Goal: Information Seeking & Learning: Find specific fact

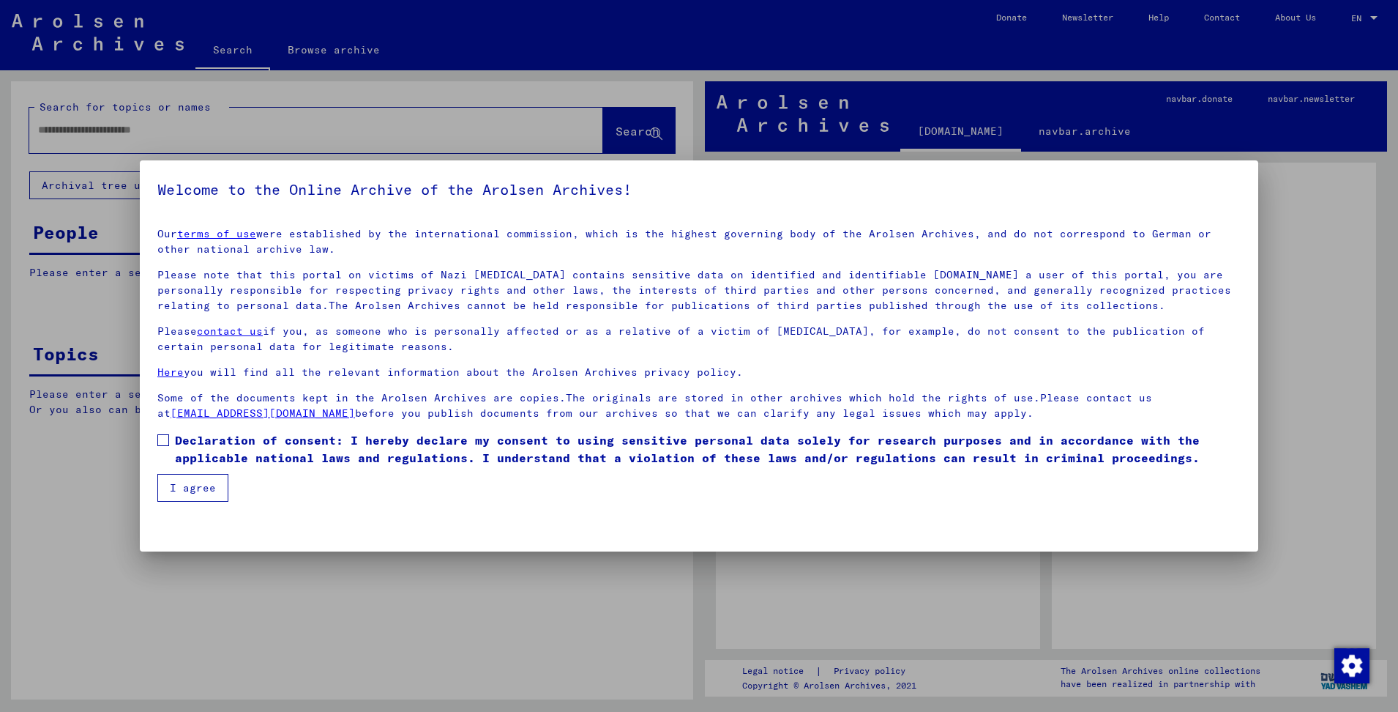
click at [167, 438] on span at bounding box center [163, 440] width 12 height 12
click at [190, 495] on button "I agree" at bounding box center [192, 488] width 71 height 28
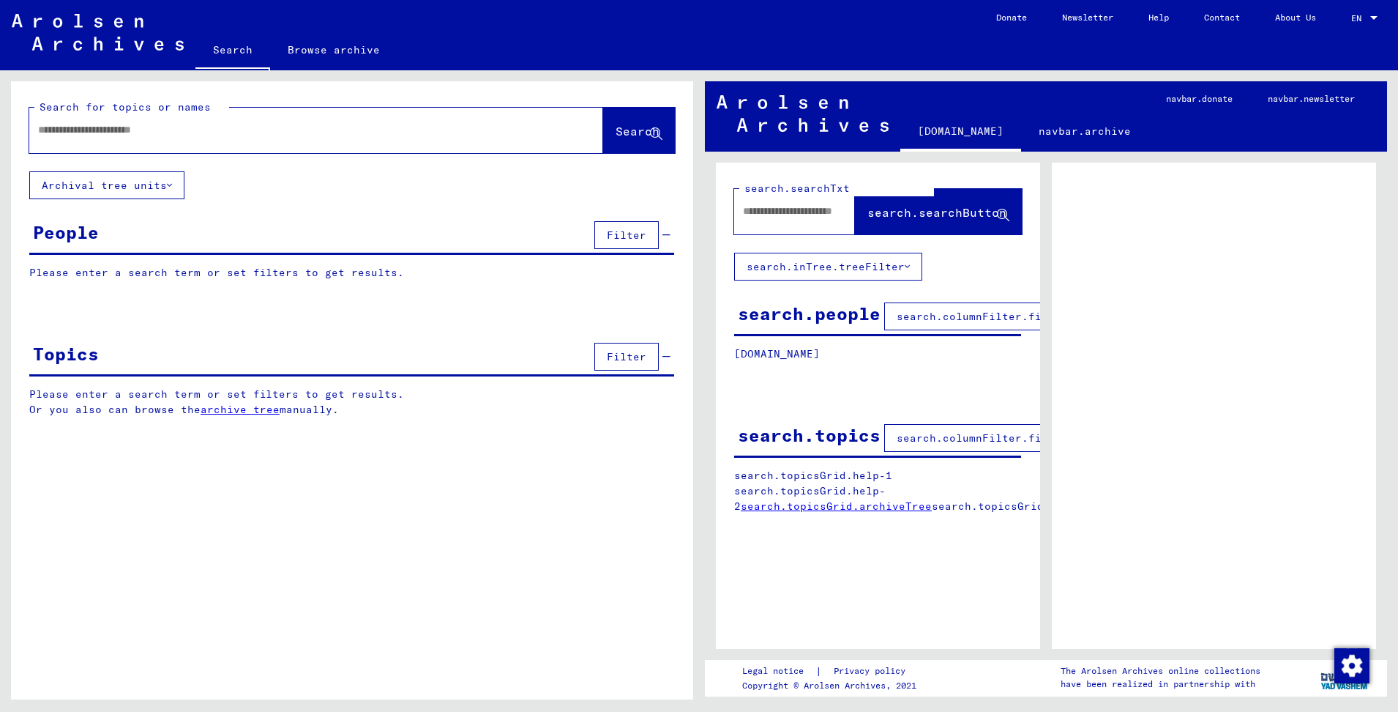
click at [116, 138] on div at bounding box center [298, 129] width 539 height 33
type input "**********"
click at [616, 133] on span "Search" at bounding box center [638, 131] width 44 height 15
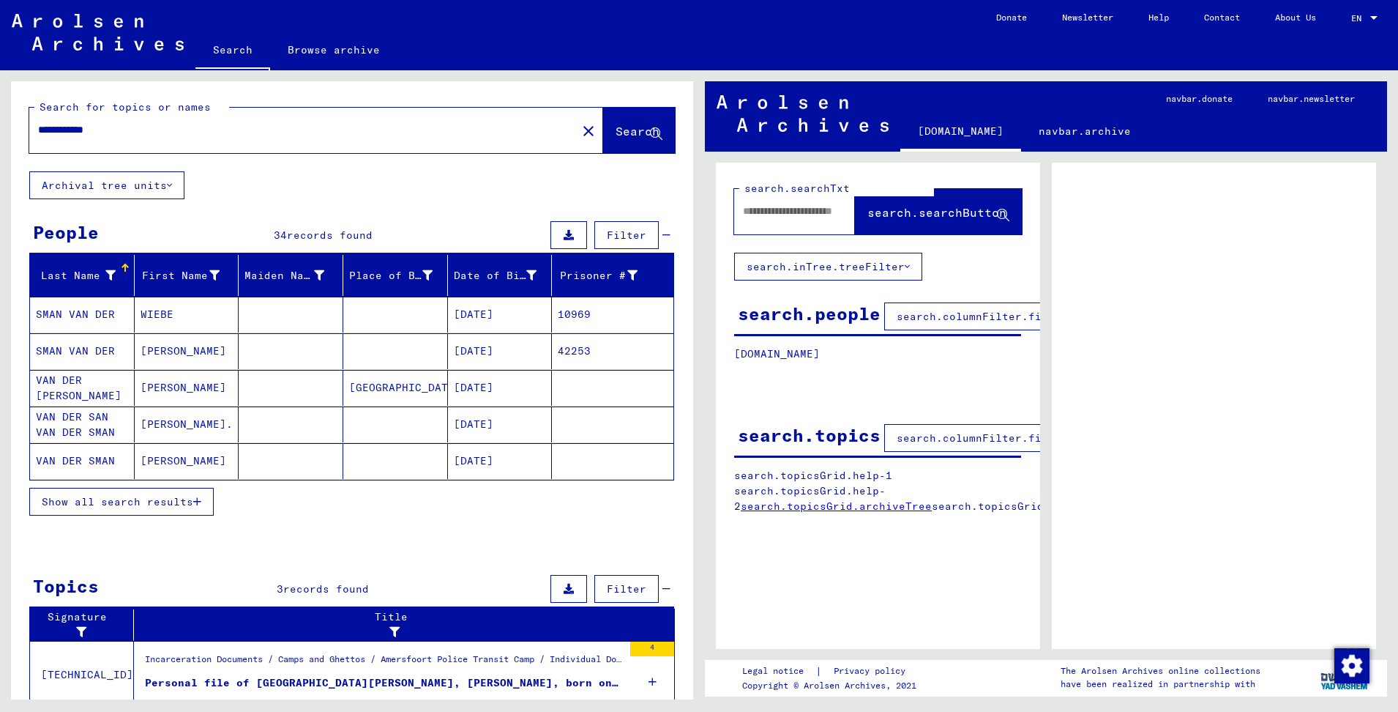
drag, startPoint x: 84, startPoint y: 346, endPoint x: 66, endPoint y: 348, distance: 18.4
click at [66, 348] on mat-cell "SMAN VAN DER" at bounding box center [82, 351] width 105 height 36
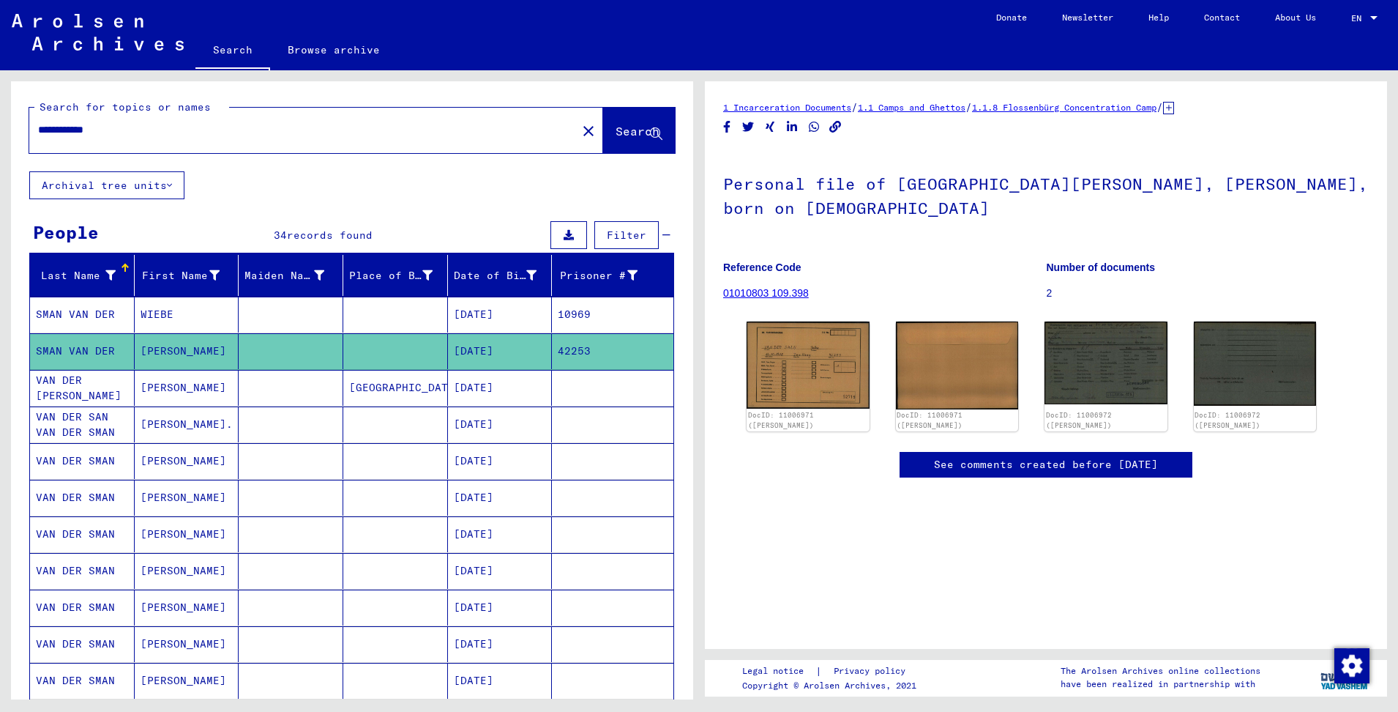
click at [834, 126] on icon "Copy link" at bounding box center [835, 127] width 12 height 12
click at [182, 425] on mat-cell "[PERSON_NAME]." at bounding box center [187, 424] width 105 height 36
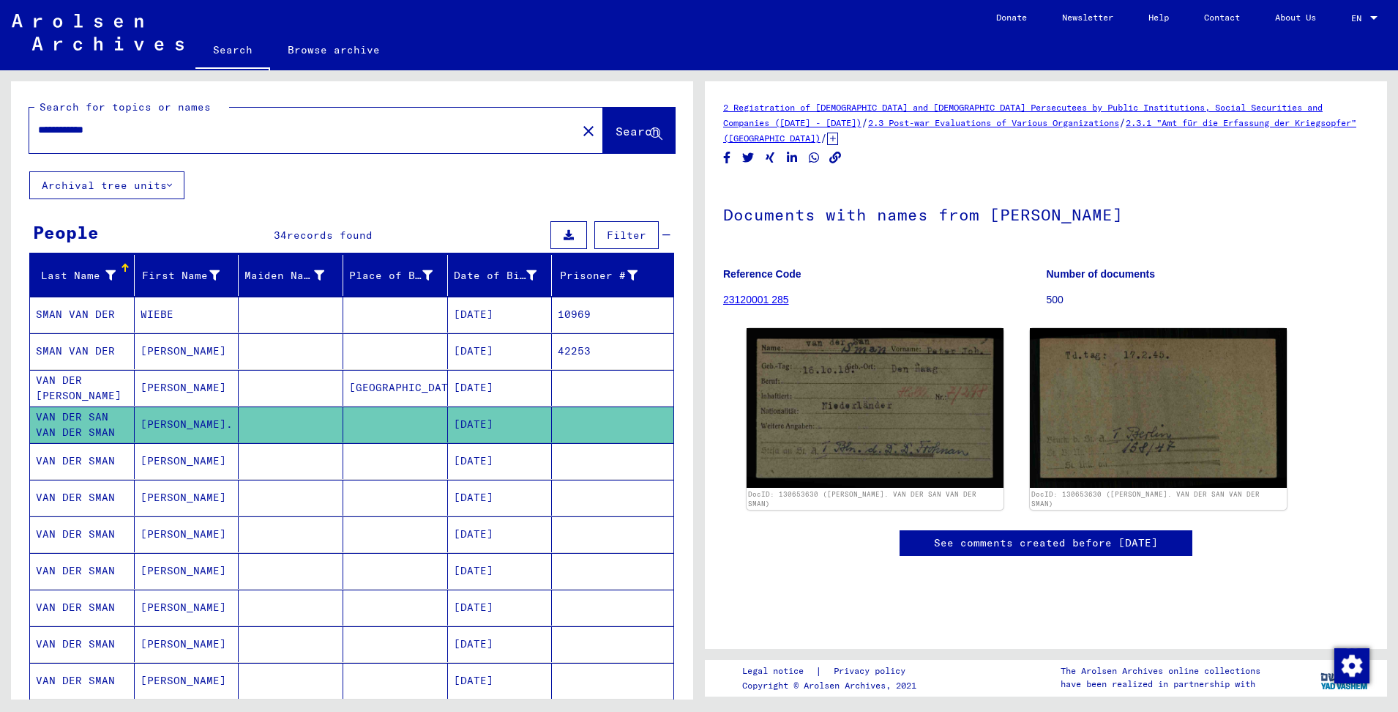
click at [833, 157] on icon "Copy link" at bounding box center [835, 158] width 15 height 12
